Goal: Find specific page/section: Find specific page/section

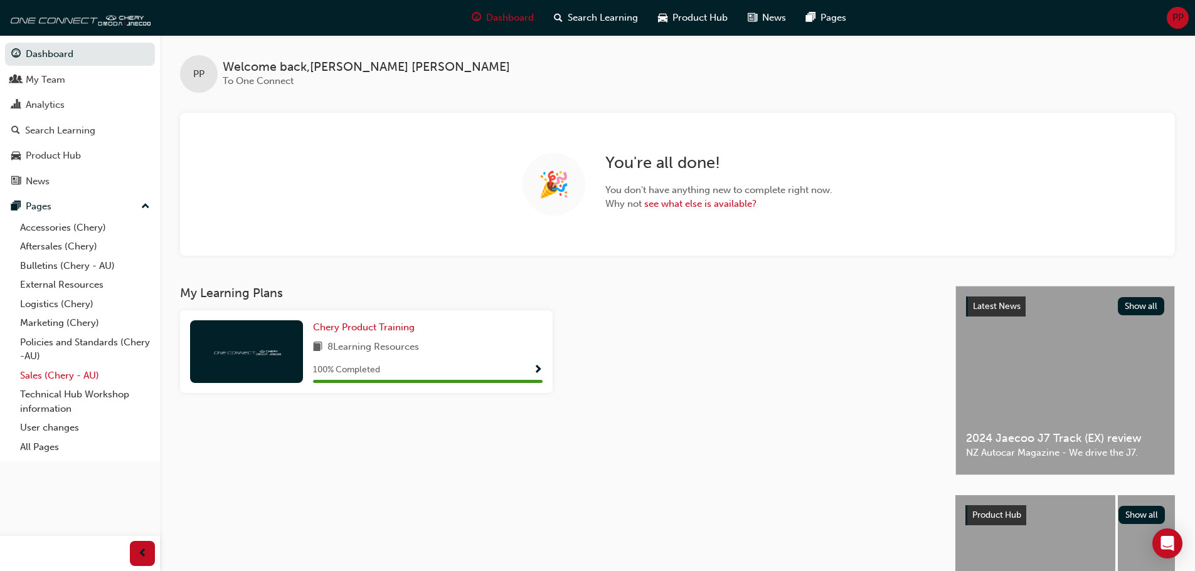
click at [78, 373] on link "Sales (Chery - AU)" at bounding box center [85, 375] width 140 height 19
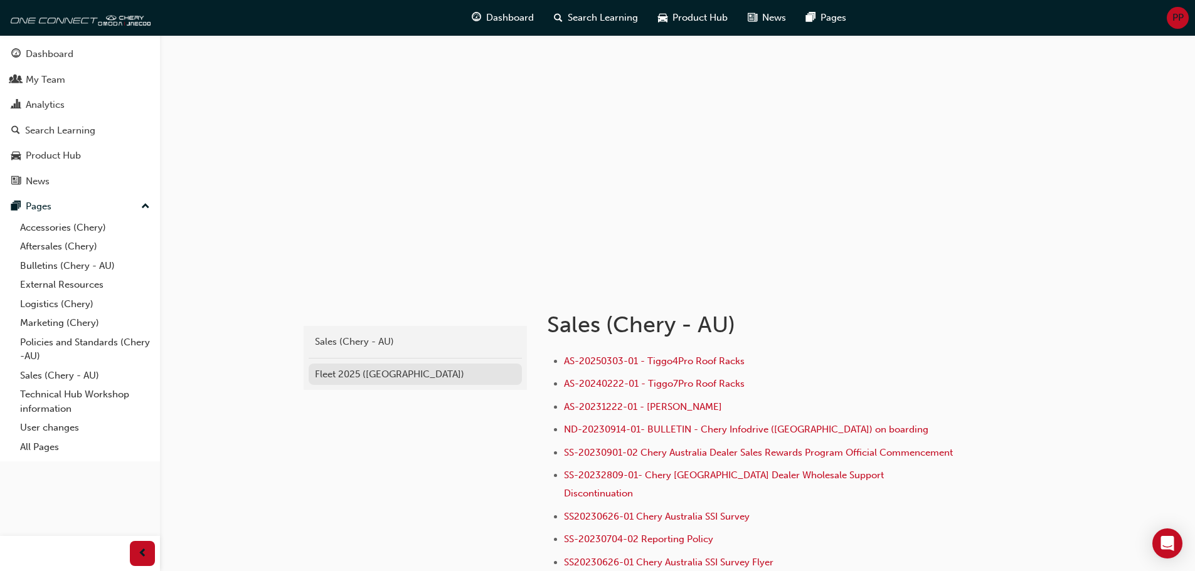
click at [354, 371] on div "Fleet 2025 ([GEOGRAPHIC_DATA])" at bounding box center [415, 374] width 201 height 14
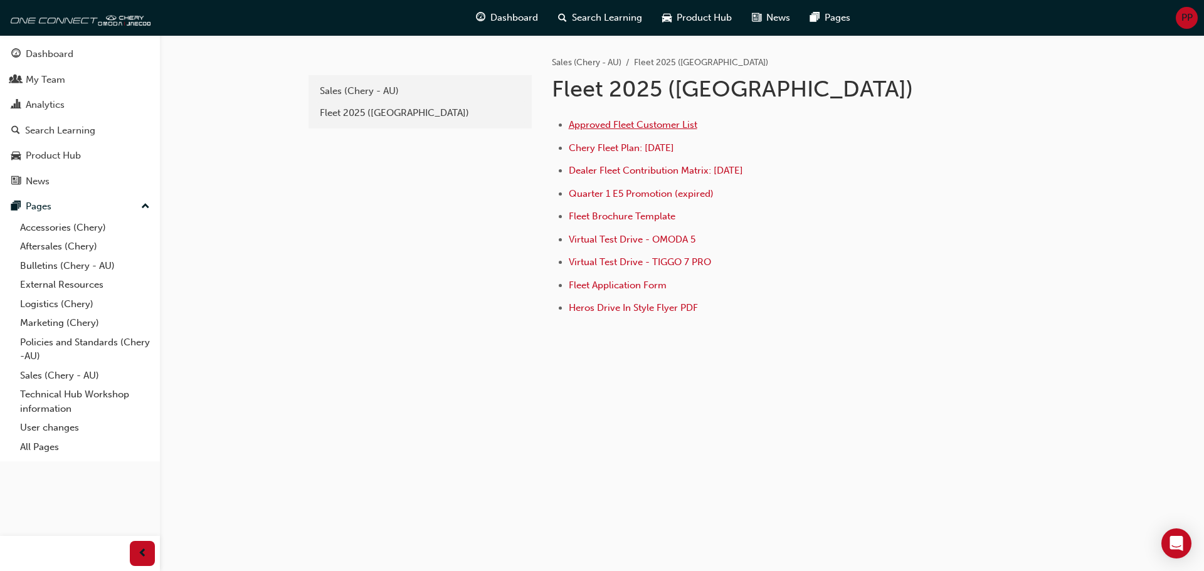
click at [620, 122] on span "Approved Fleet Customer List" at bounding box center [633, 124] width 129 height 11
